Goal: Information Seeking & Learning: Learn about a topic

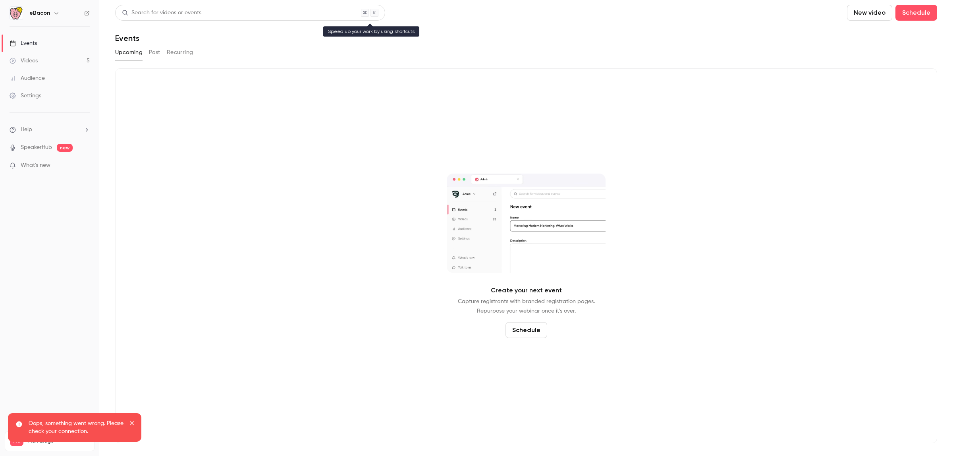
click at [187, 14] on div "Search for videos or events" at bounding box center [161, 13] width 79 height 8
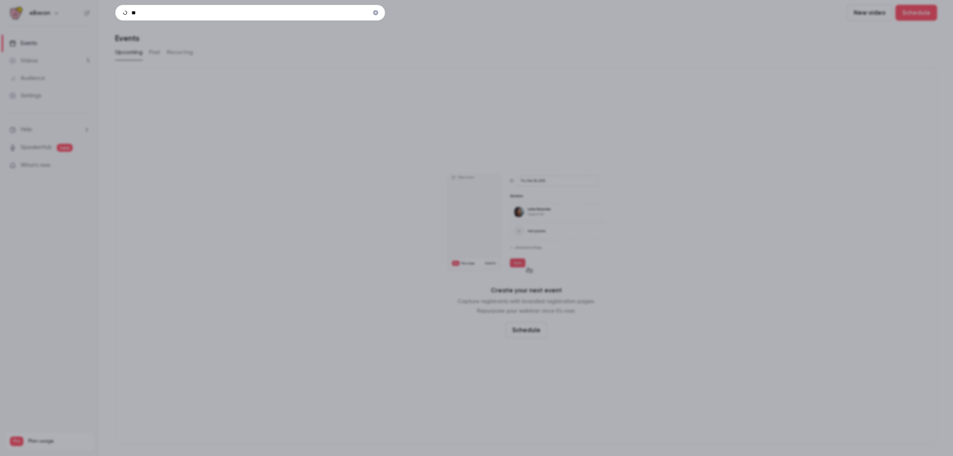
type input "*"
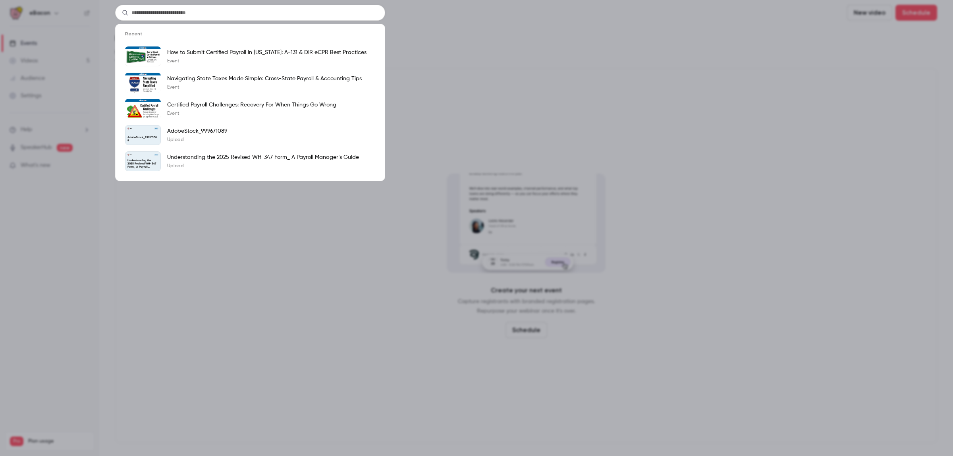
click at [529, 29] on div "Recent How to Submit Certified Payroll in [US_STATE]: A-131 & DIR eCPR Best Pra…" at bounding box center [476, 228] width 953 height 456
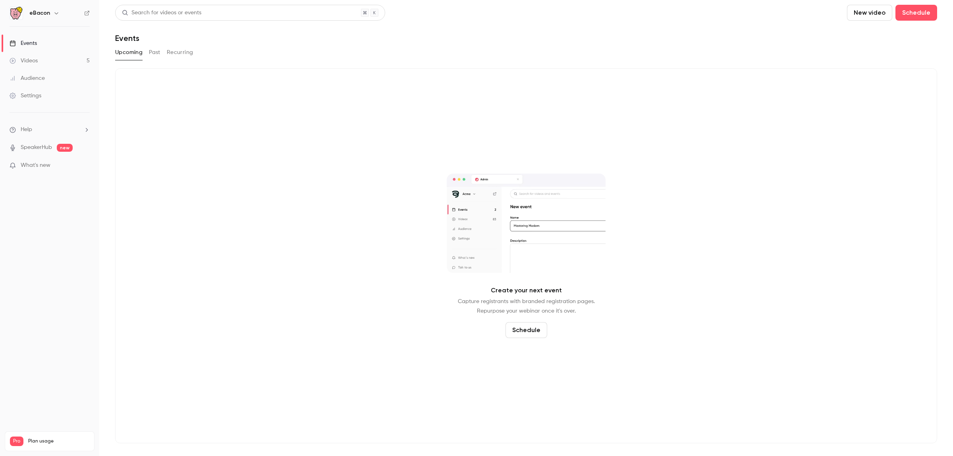
click at [31, 62] on div "Videos" at bounding box center [24, 61] width 28 height 8
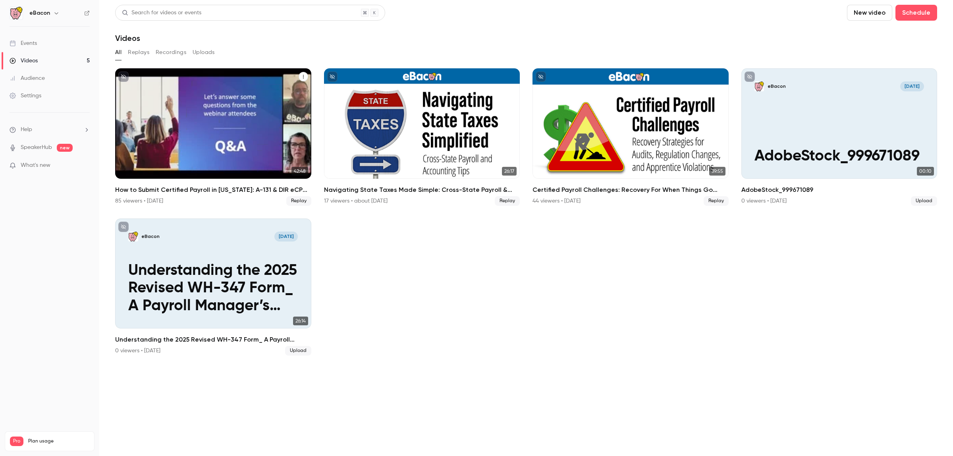
click at [209, 195] on div "How to Submit Certified Payroll in [US_STATE]: A-131 & DIR eCPR Best Practices …" at bounding box center [213, 195] width 196 height 21
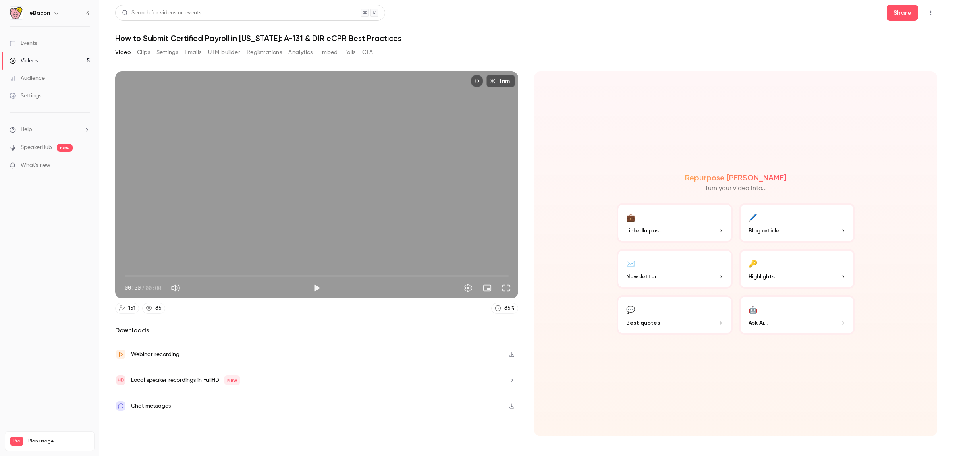
click at [254, 47] on button "Registrations" at bounding box center [264, 52] width 35 height 13
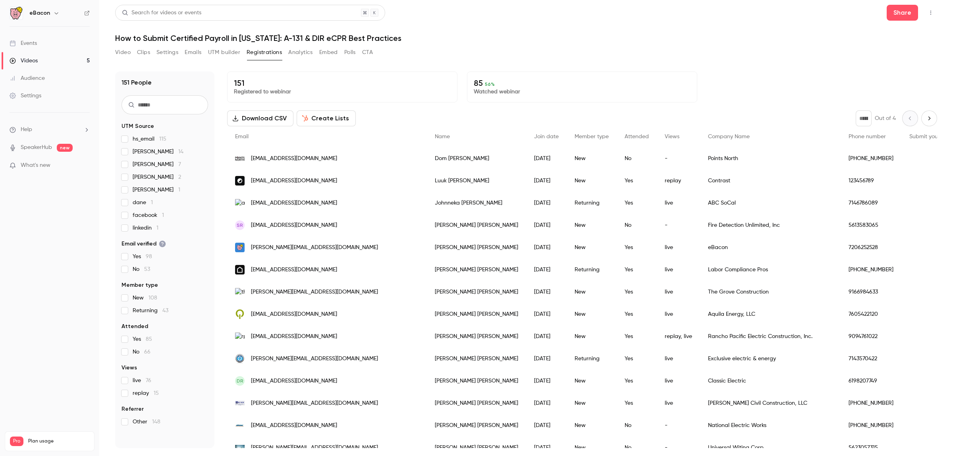
click at [149, 106] on input "text" at bounding box center [165, 104] width 87 height 19
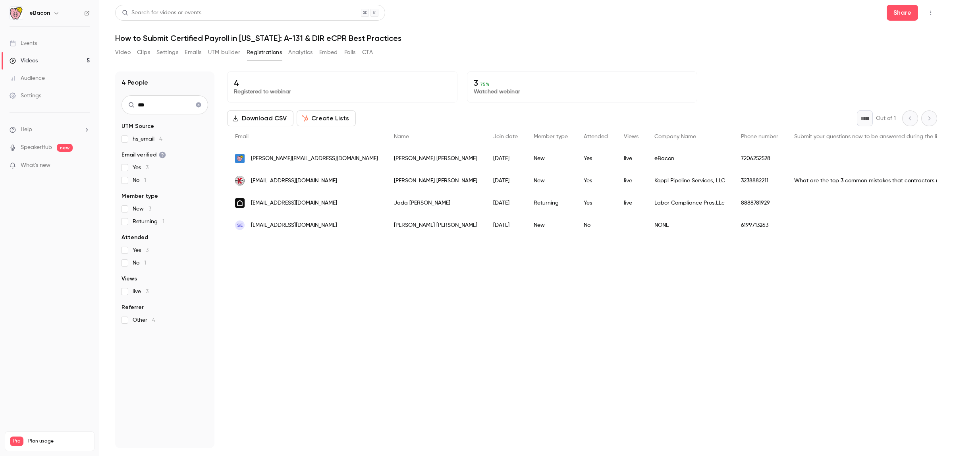
click at [157, 104] on input "***" at bounding box center [165, 104] width 87 height 19
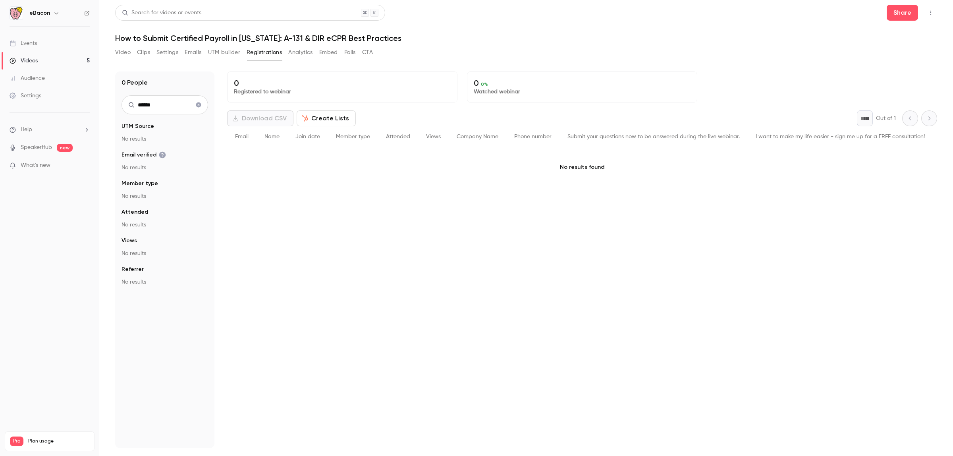
type input "******"
click at [197, 106] on icon "Clear search" at bounding box center [198, 104] width 5 height 5
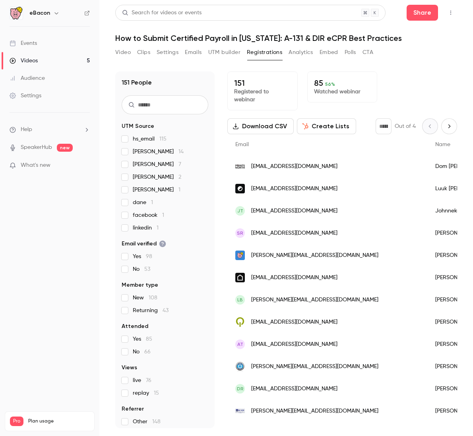
click at [167, 102] on input "text" at bounding box center [165, 104] width 87 height 19
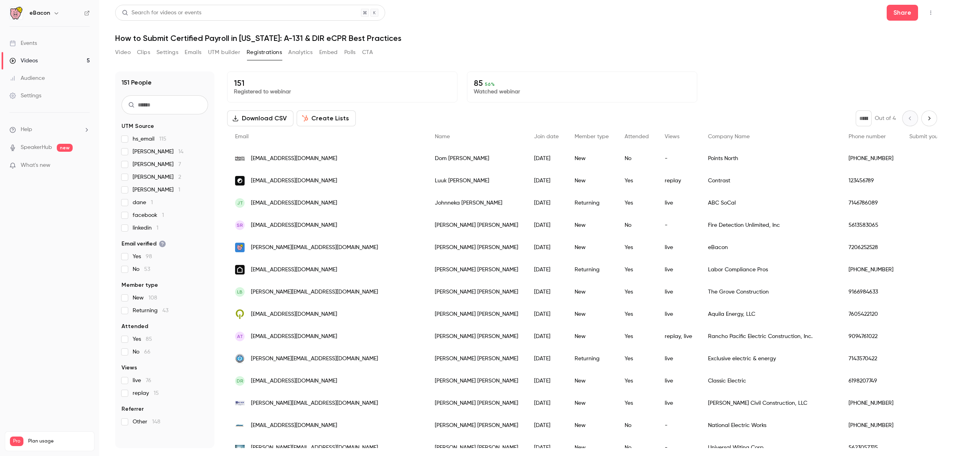
click at [155, 114] on div "151 People UTM Source hs_email 115 [PERSON_NAME] b 14 [PERSON_NAME] 7 [PERSON_N…" at bounding box center [164, 259] width 99 height 376
click at [159, 108] on input "text" at bounding box center [165, 104] width 87 height 19
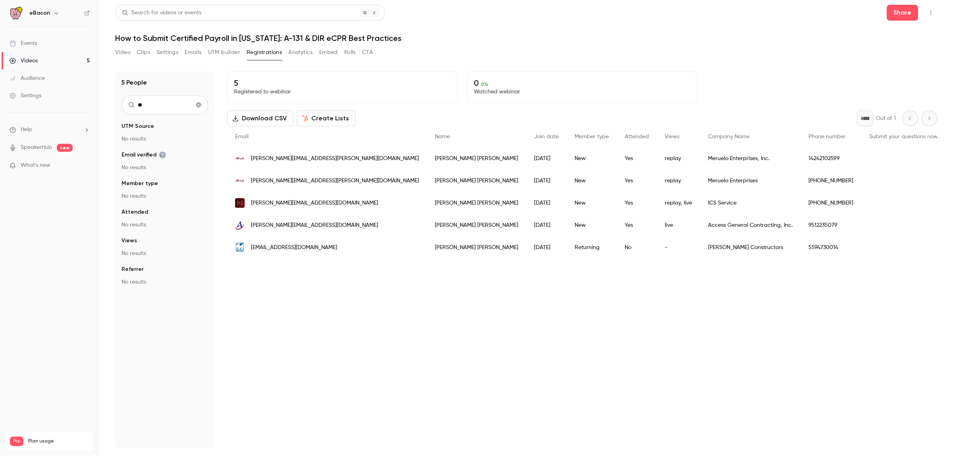
type input "*"
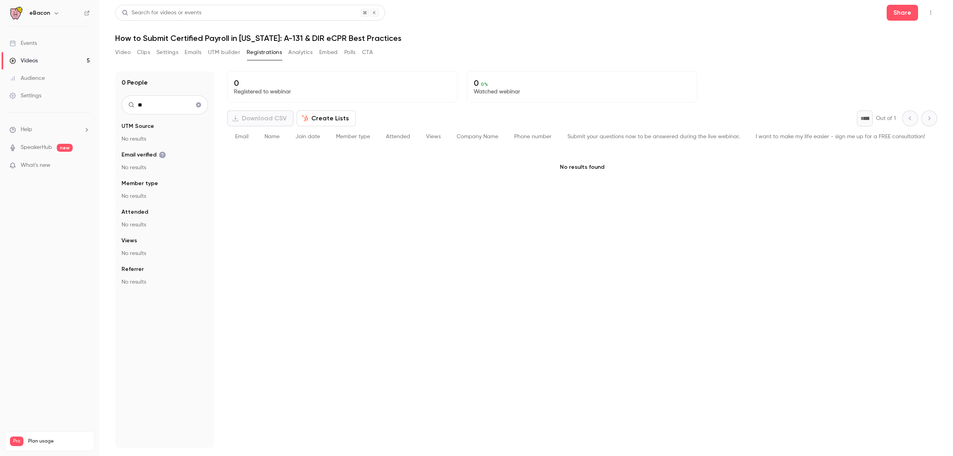
type input "*"
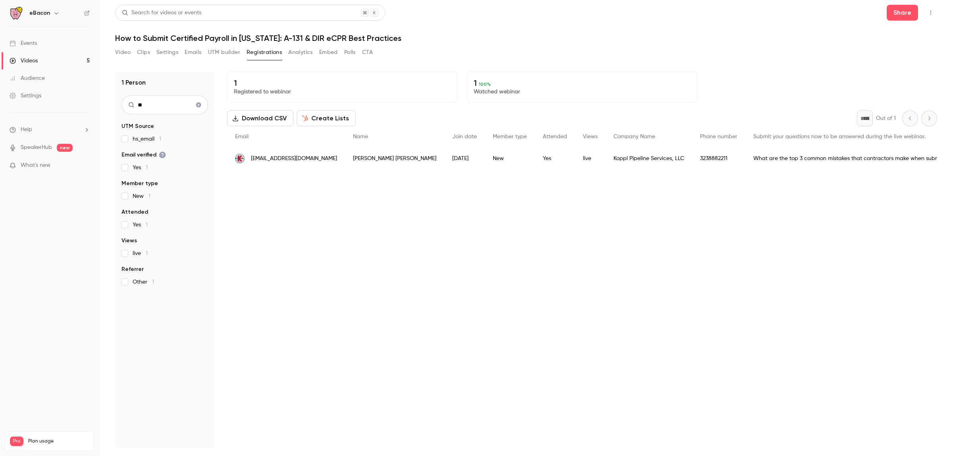
type input "*"
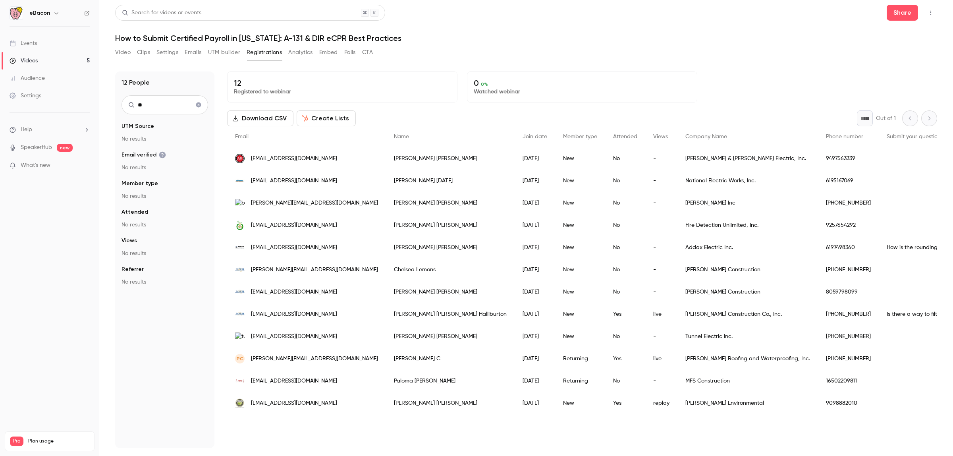
type input "*"
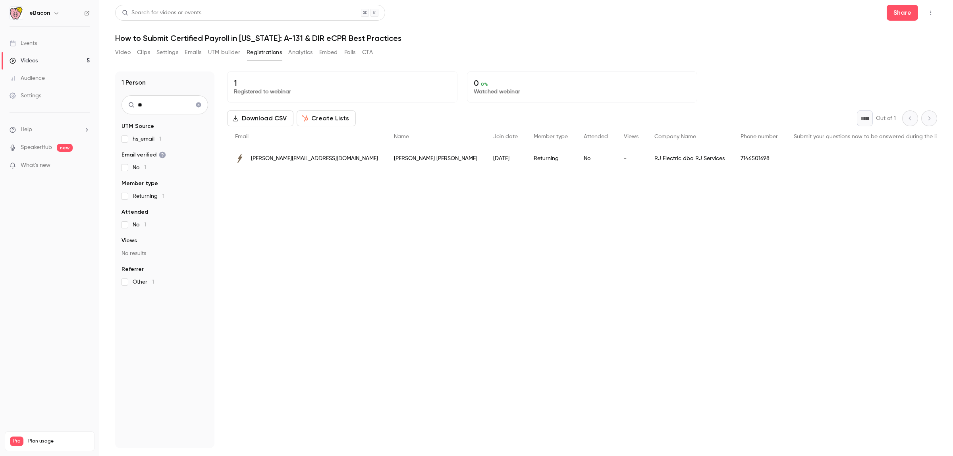
type input "*"
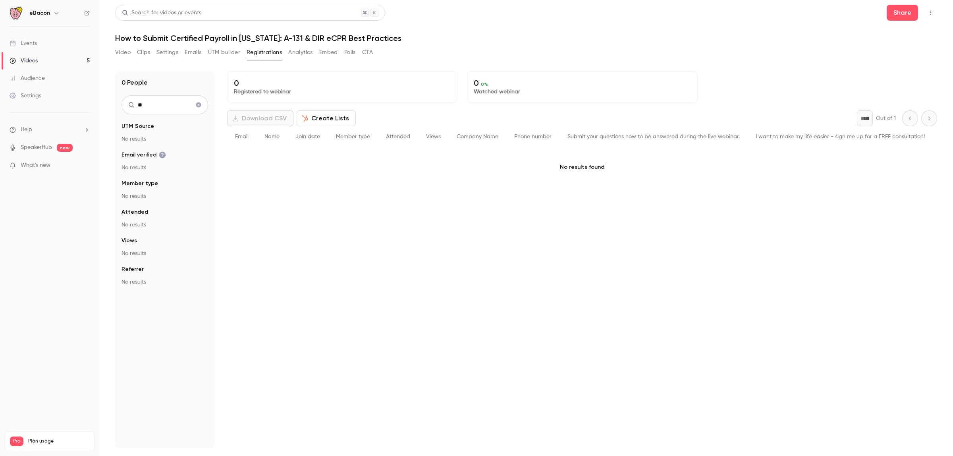
type input "*"
type input "*****"
click at [301, 54] on button "Analytics" at bounding box center [300, 52] width 25 height 13
